Goal: Information Seeking & Learning: Learn about a topic

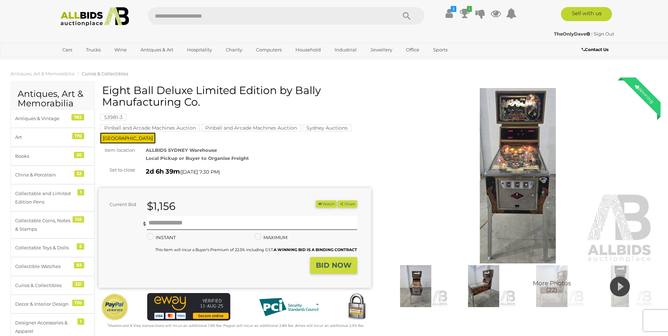
click at [504, 156] on img at bounding box center [518, 176] width 273 height 176
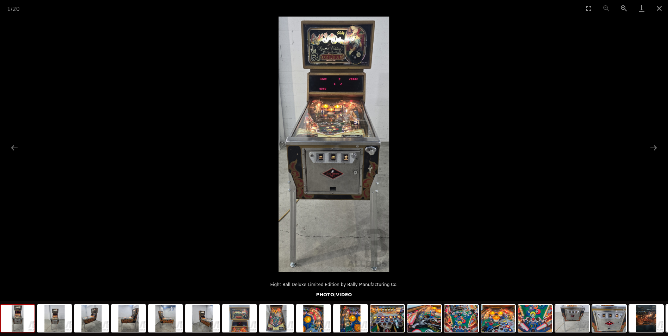
click at [344, 110] on img at bounding box center [334, 145] width 111 height 256
click at [457, 319] on img at bounding box center [461, 318] width 34 height 27
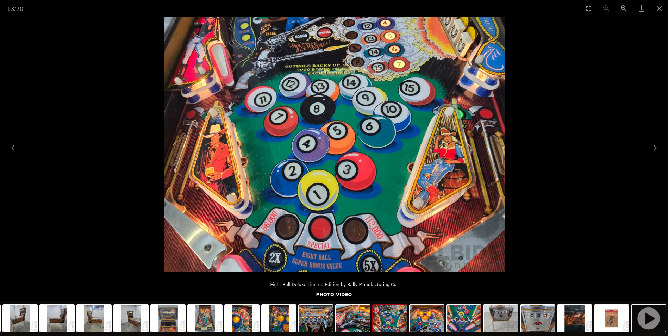
click at [381, 318] on img at bounding box center [390, 318] width 34 height 27
click at [399, 320] on img at bounding box center [390, 318] width 34 height 27
click at [398, 320] on img at bounding box center [390, 318] width 34 height 27
click at [424, 322] on img at bounding box center [427, 318] width 34 height 27
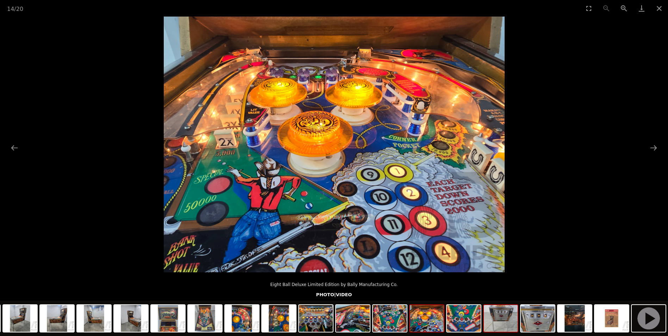
click at [494, 320] on img at bounding box center [501, 318] width 34 height 27
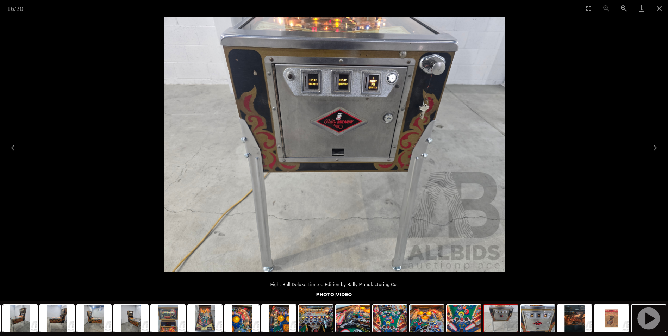
click at [249, 161] on img at bounding box center [334, 145] width 341 height 256
click at [622, 9] on button "Zoom in" at bounding box center [624, 8] width 18 height 17
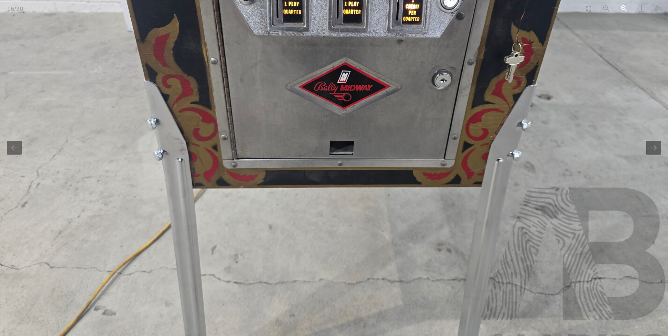
click at [622, 9] on button "Zoom in" at bounding box center [624, 8] width 18 height 17
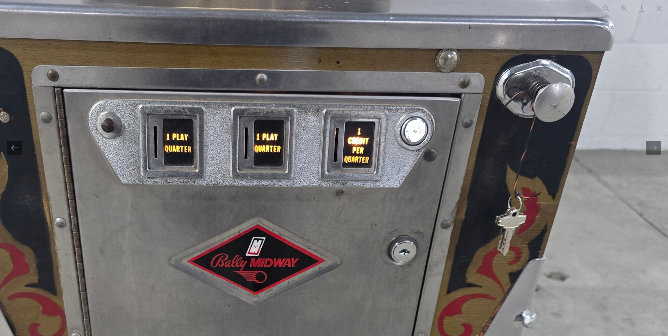
drag, startPoint x: 212, startPoint y: 76, endPoint x: 189, endPoint y: 255, distance: 181.0
click at [122, 283] on img at bounding box center [241, 329] width 1023 height 767
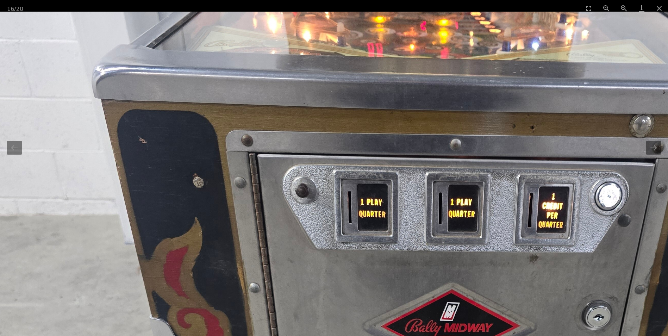
drag, startPoint x: 476, startPoint y: 123, endPoint x: 674, endPoint y: 204, distance: 214.4
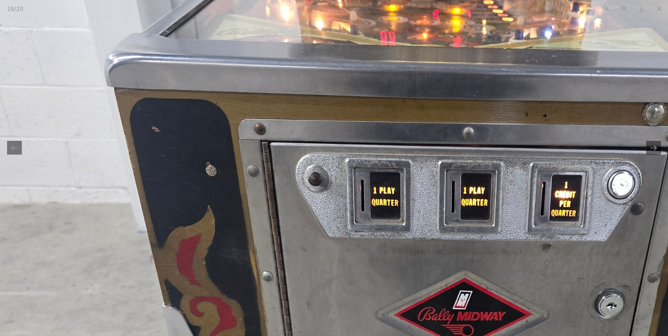
drag, startPoint x: 348, startPoint y: 260, endPoint x: 281, endPoint y: 150, distance: 129.1
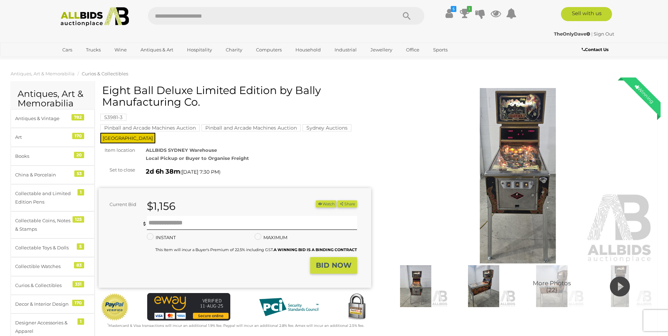
click at [484, 292] on img at bounding box center [483, 286] width 64 height 42
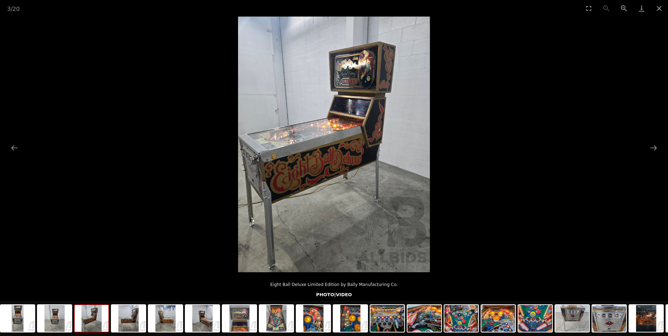
click at [321, 151] on img at bounding box center [334, 145] width 192 height 256
click at [620, 7] on button "Zoom in" at bounding box center [624, 8] width 18 height 17
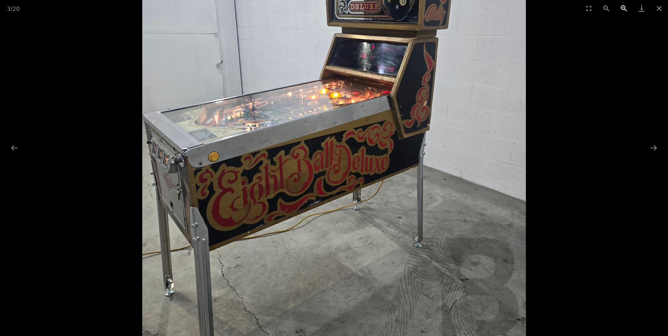
click at [620, 7] on button "Zoom in" at bounding box center [624, 8] width 18 height 17
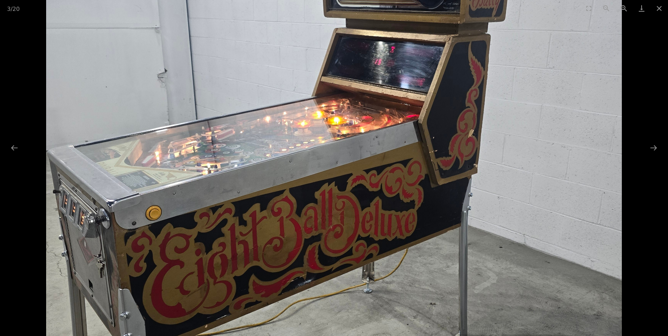
drag, startPoint x: 192, startPoint y: 167, endPoint x: 174, endPoint y: 223, distance: 58.4
click at [174, 223] on img at bounding box center [333, 176] width 575 height 767
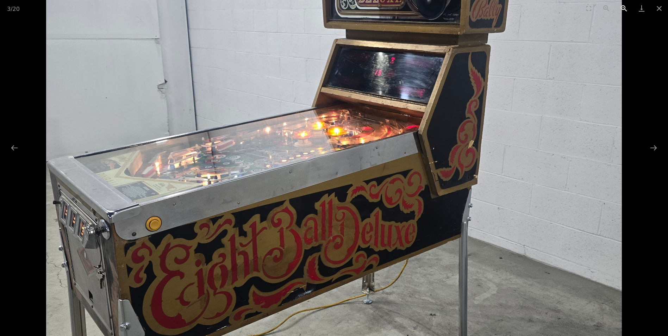
click at [624, 7] on button "Zoom in" at bounding box center [624, 8] width 18 height 17
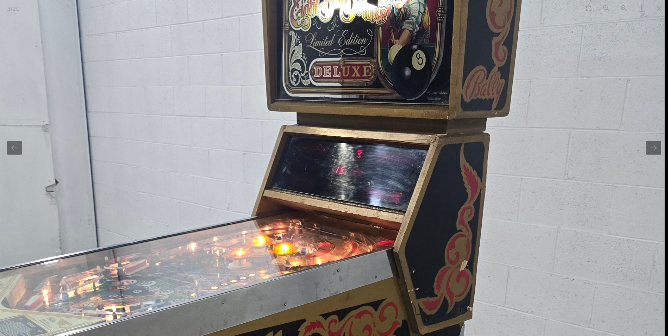
drag, startPoint x: 476, startPoint y: 192, endPoint x: 357, endPoint y: 200, distance: 118.9
click at [357, 200] on img at bounding box center [280, 323] width 767 height 1023
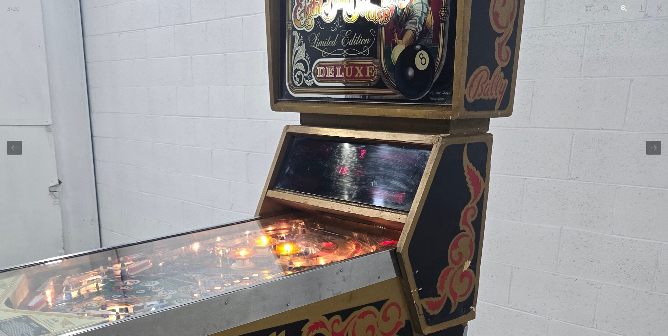
click at [622, 8] on button "Zoom in" at bounding box center [624, 8] width 18 height 17
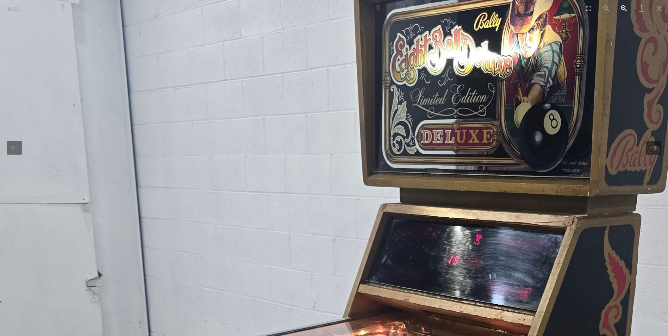
click at [622, 6] on button "Zoom in" at bounding box center [624, 8] width 18 height 17
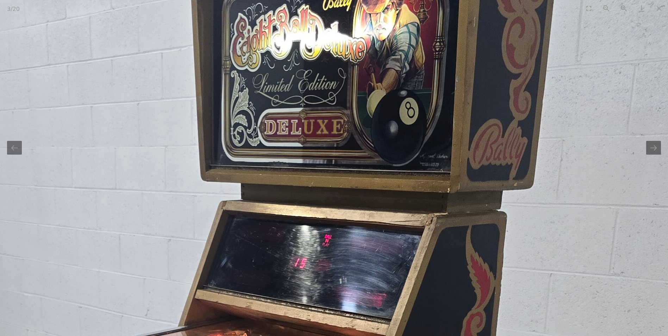
drag, startPoint x: 604, startPoint y: 190, endPoint x: 451, endPoint y: 176, distance: 154.2
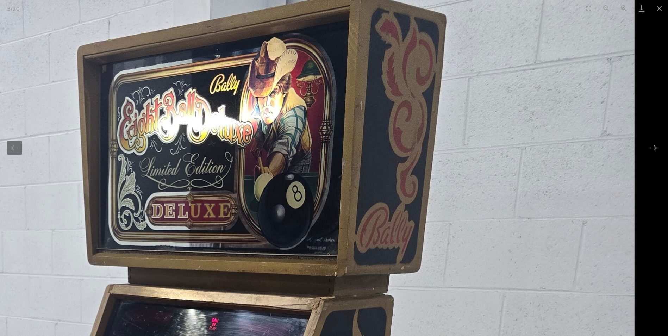
drag, startPoint x: 249, startPoint y: 74, endPoint x: 37, endPoint y: 158, distance: 227.5
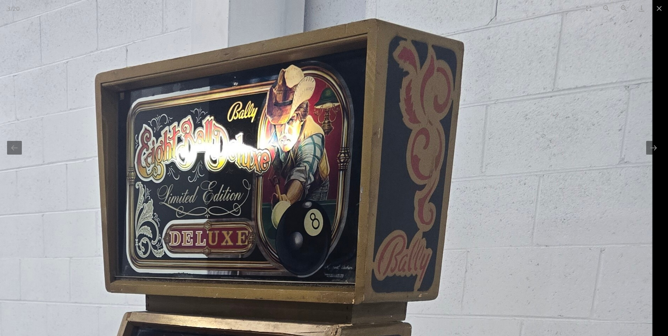
drag, startPoint x: 442, startPoint y: 100, endPoint x: 350, endPoint y: 119, distance: 93.4
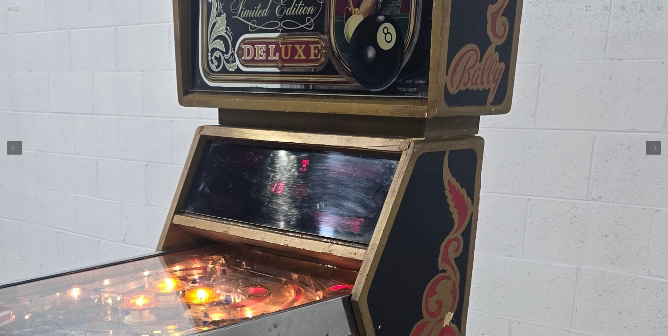
drag, startPoint x: 305, startPoint y: 268, endPoint x: 355, endPoint y: 76, distance: 198.2
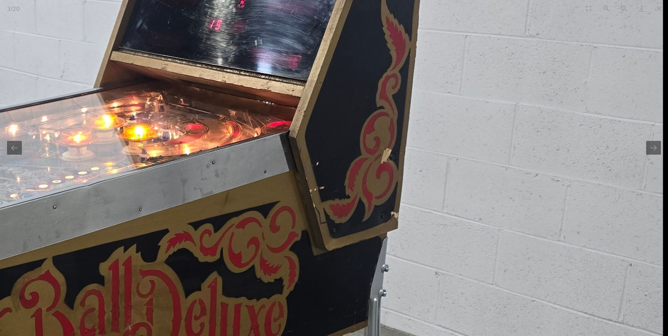
drag, startPoint x: 282, startPoint y: 216, endPoint x: 180, endPoint y: 92, distance: 160.4
click at [180, 92] on img at bounding box center [134, 235] width 1055 height 1407
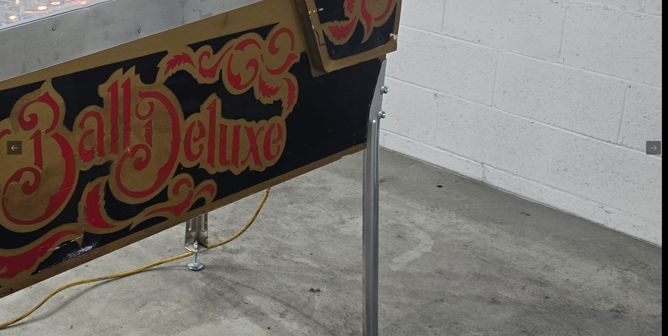
drag, startPoint x: 160, startPoint y: 249, endPoint x: 123, endPoint y: 91, distance: 162.4
click at [123, 91] on img at bounding box center [133, 56] width 1055 height 1407
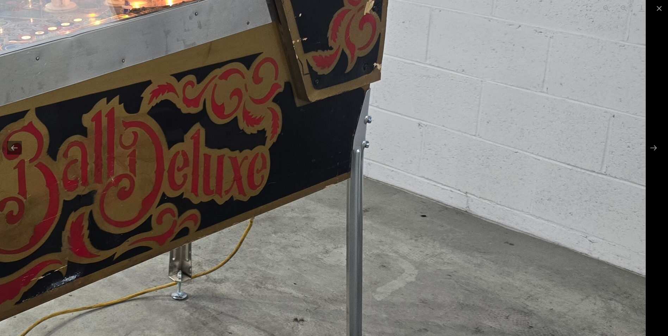
drag, startPoint x: 364, startPoint y: 212, endPoint x: 206, endPoint y: 206, distance: 158.6
click at [231, 258] on img at bounding box center [116, 86] width 1055 height 1407
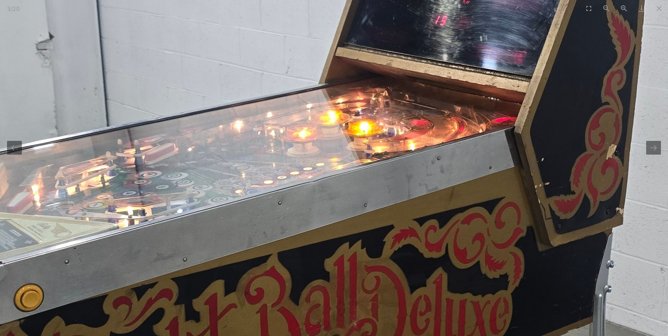
drag, startPoint x: 166, startPoint y: 121, endPoint x: 401, endPoint y: 262, distance: 274.4
click at [401, 262] on img at bounding box center [359, 231] width 1055 height 1407
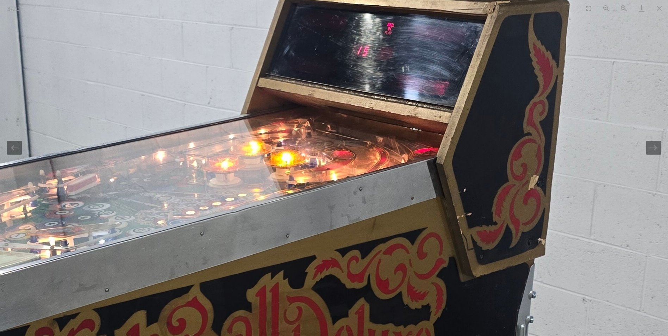
drag, startPoint x: 203, startPoint y: 290, endPoint x: 9, endPoint y: 284, distance: 194.1
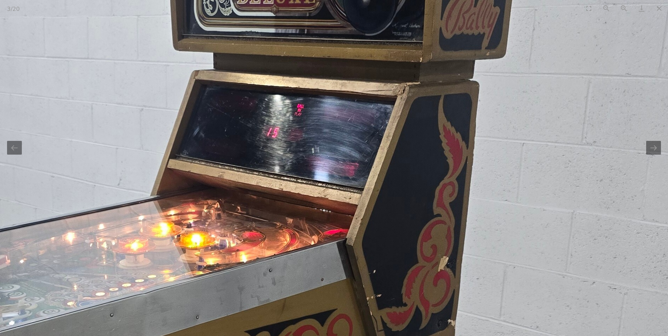
drag, startPoint x: 352, startPoint y: 75, endPoint x: 274, endPoint y: 155, distance: 111.6
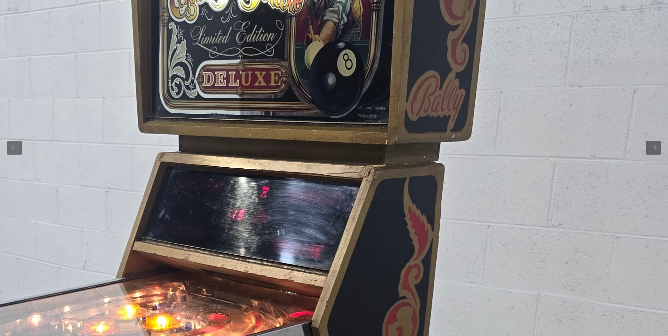
drag, startPoint x: 199, startPoint y: 267, endPoint x: 218, endPoint y: 343, distance: 78.5
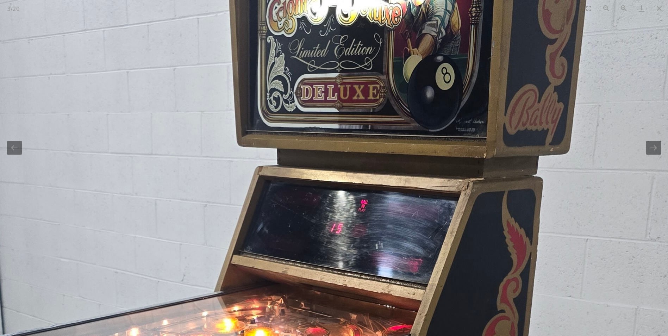
drag, startPoint x: 325, startPoint y: 23, endPoint x: 426, endPoint y: -26, distance: 112.3
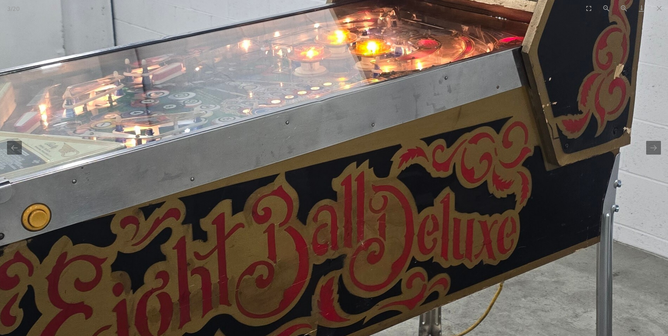
drag, startPoint x: 174, startPoint y: 256, endPoint x: 259, endPoint y: -26, distance: 294.6
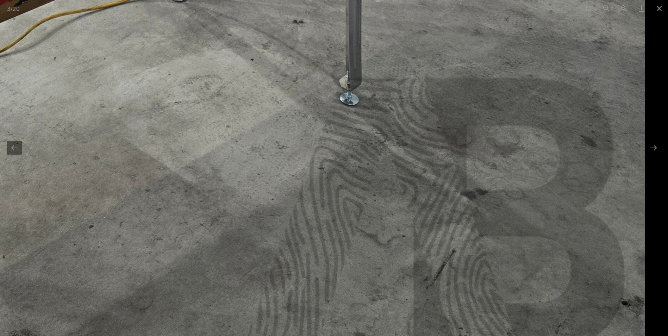
drag, startPoint x: 383, startPoint y: 84, endPoint x: 23, endPoint y: 243, distance: 393.7
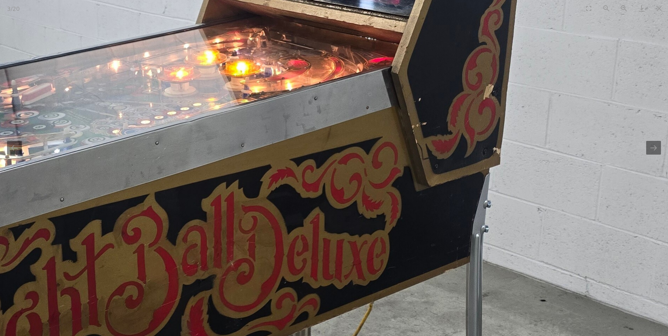
drag, startPoint x: 229, startPoint y: 130, endPoint x: 297, endPoint y: 290, distance: 174.2
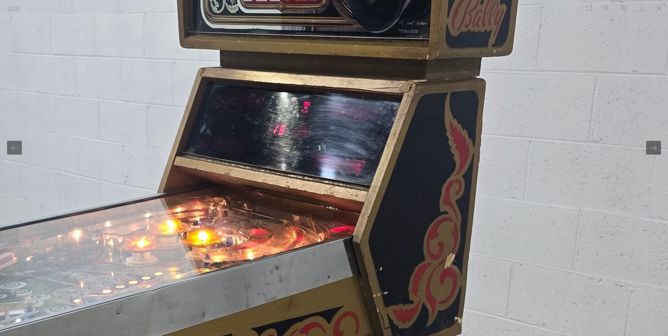
drag, startPoint x: 340, startPoint y: 150, endPoint x: 279, endPoint y: 225, distance: 96.9
click at [279, 224] on img at bounding box center [197, 340] width 1055 height 1407
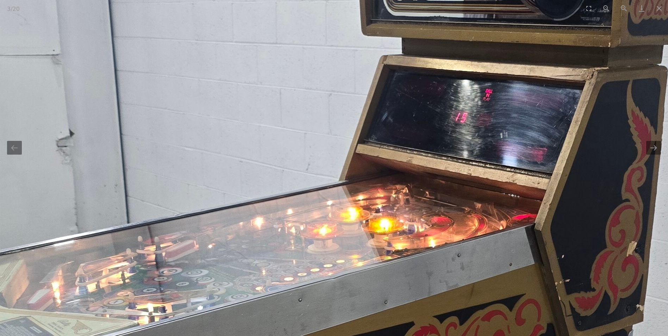
drag, startPoint x: 117, startPoint y: 268, endPoint x: 327, endPoint y: 219, distance: 215.6
click at [325, 219] on img at bounding box center [379, 328] width 1055 height 1407
